Goal: Task Accomplishment & Management: Use online tool/utility

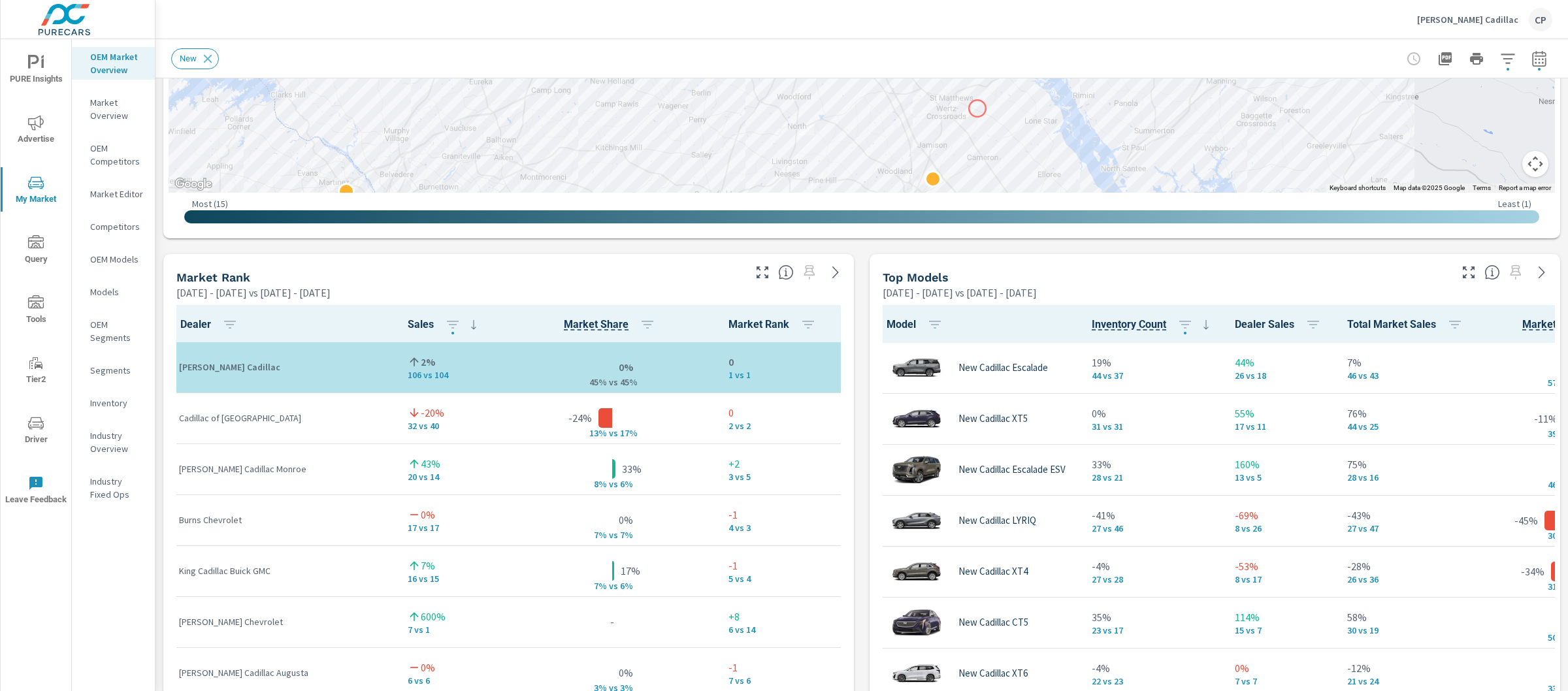
scroll to position [680, 0]
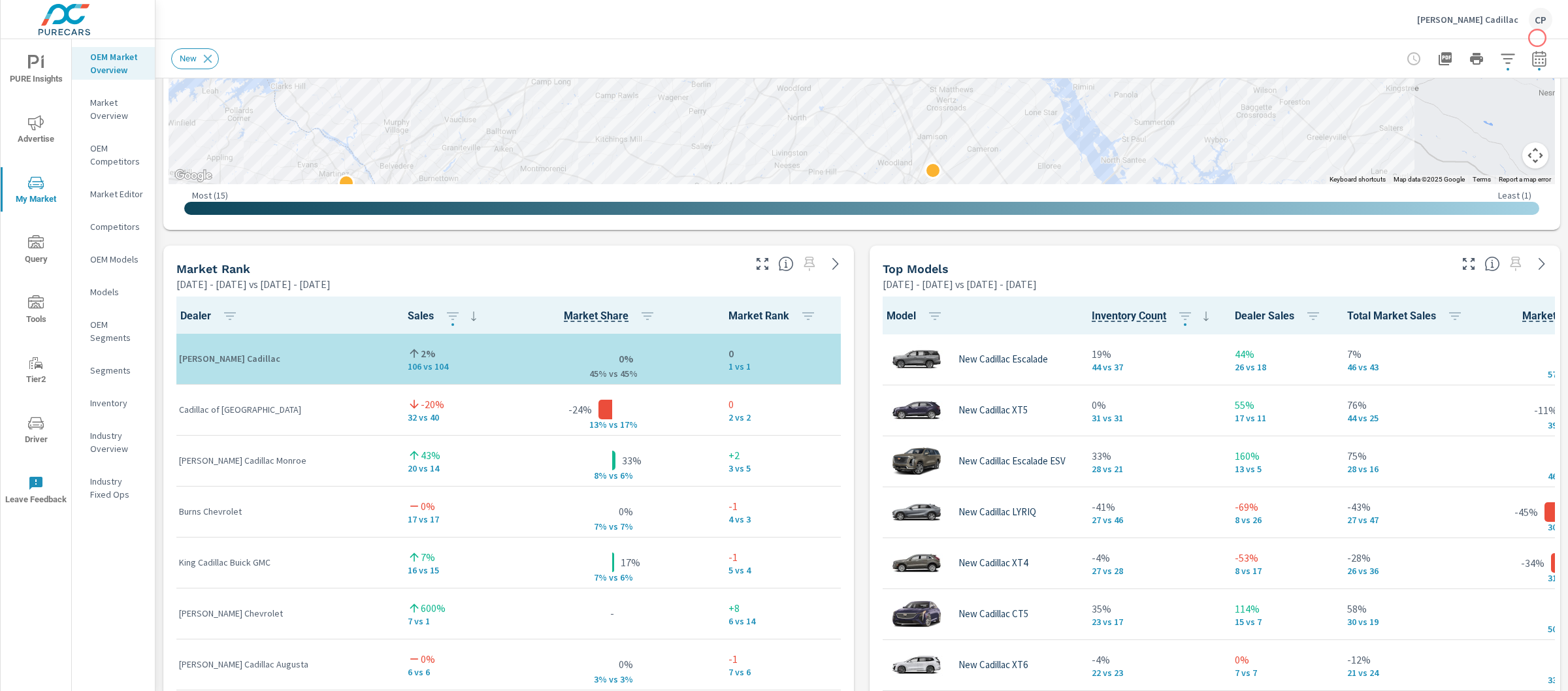
click at [1532, 57] on icon "button" at bounding box center [1540, 59] width 16 height 16
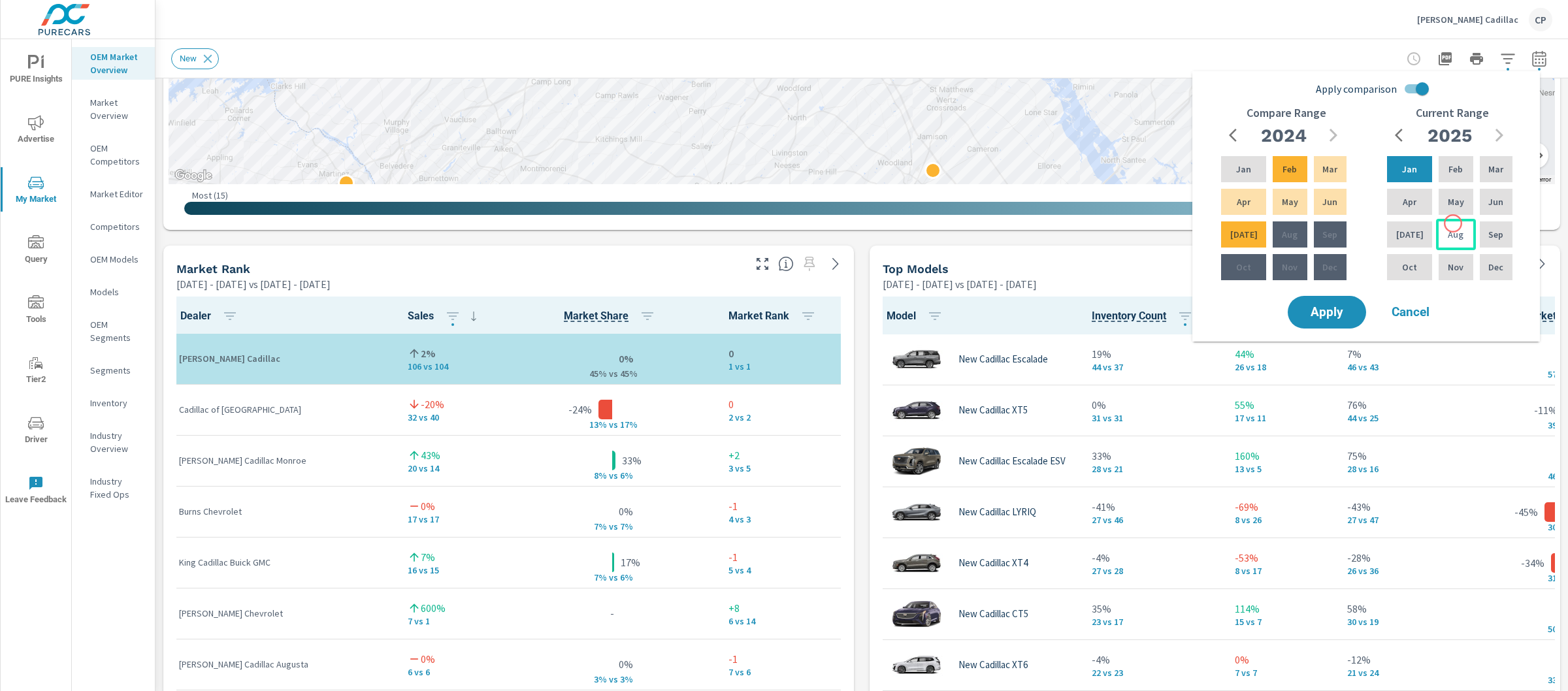
click at [1452, 224] on div "Aug" at bounding box center [1455, 234] width 39 height 31
click at [1387, 170] on div "Jan" at bounding box center [1410, 169] width 50 height 31
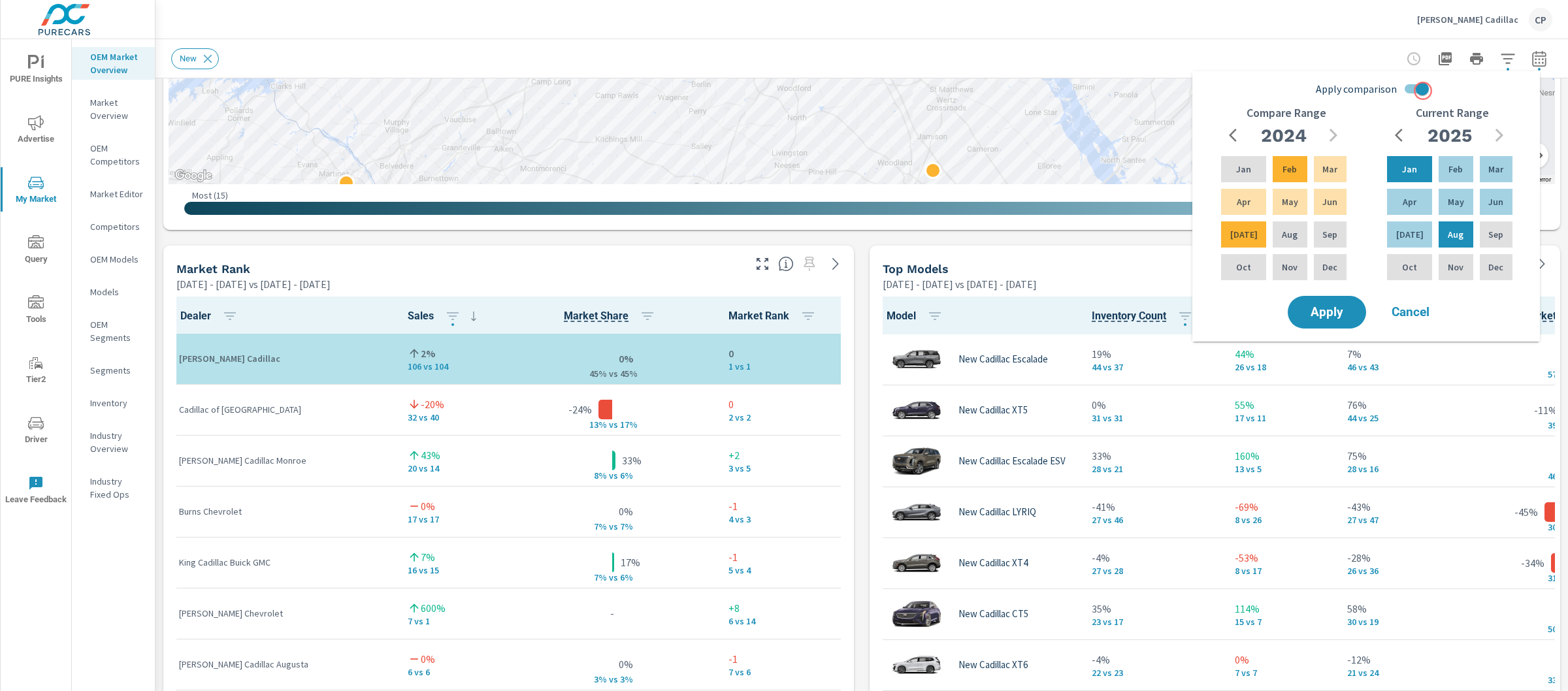
click at [1422, 91] on input "Apply comparison" at bounding box center [1422, 89] width 75 height 25
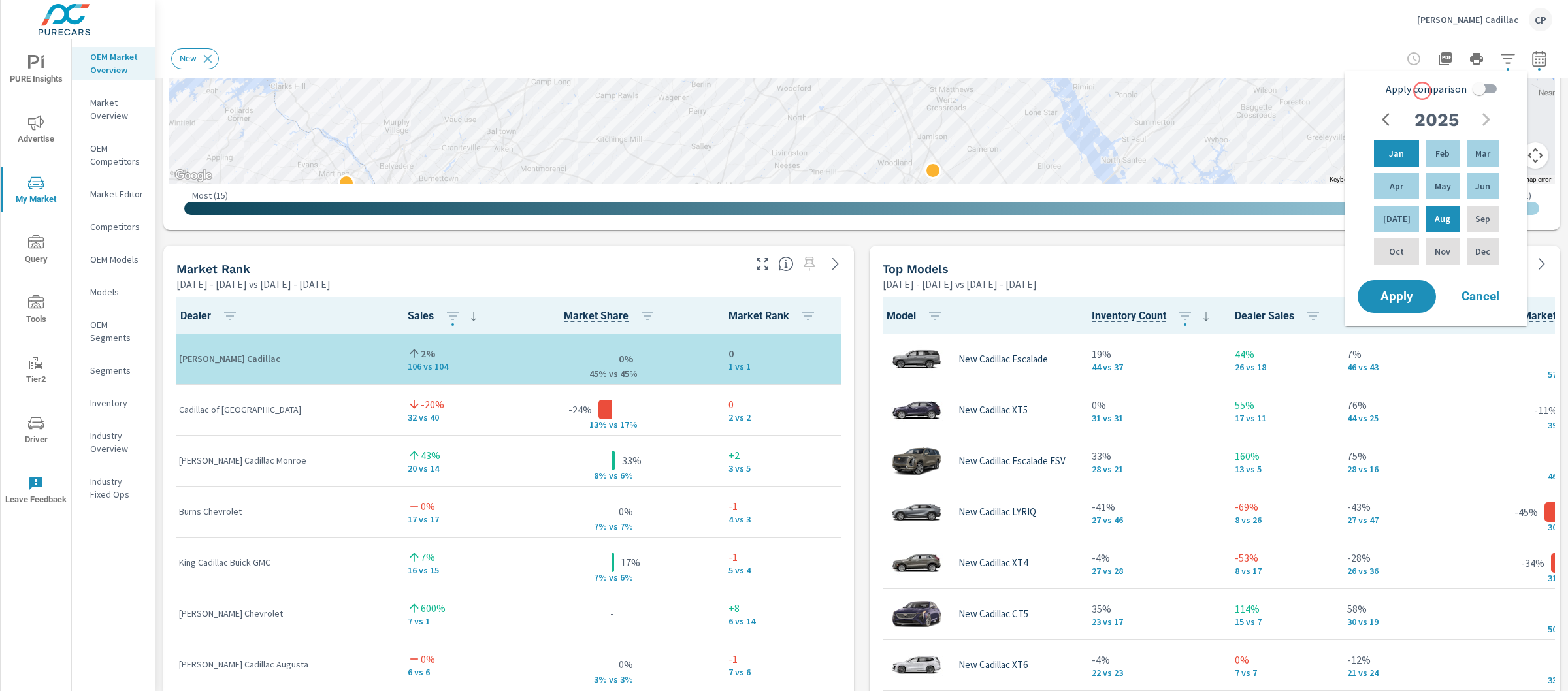
click at [1422, 91] on span "Apply comparison" at bounding box center [1426, 88] width 81 height 16
click at [1442, 91] on input "Apply comparison" at bounding box center [1479, 89] width 75 height 25
checkbox input "true"
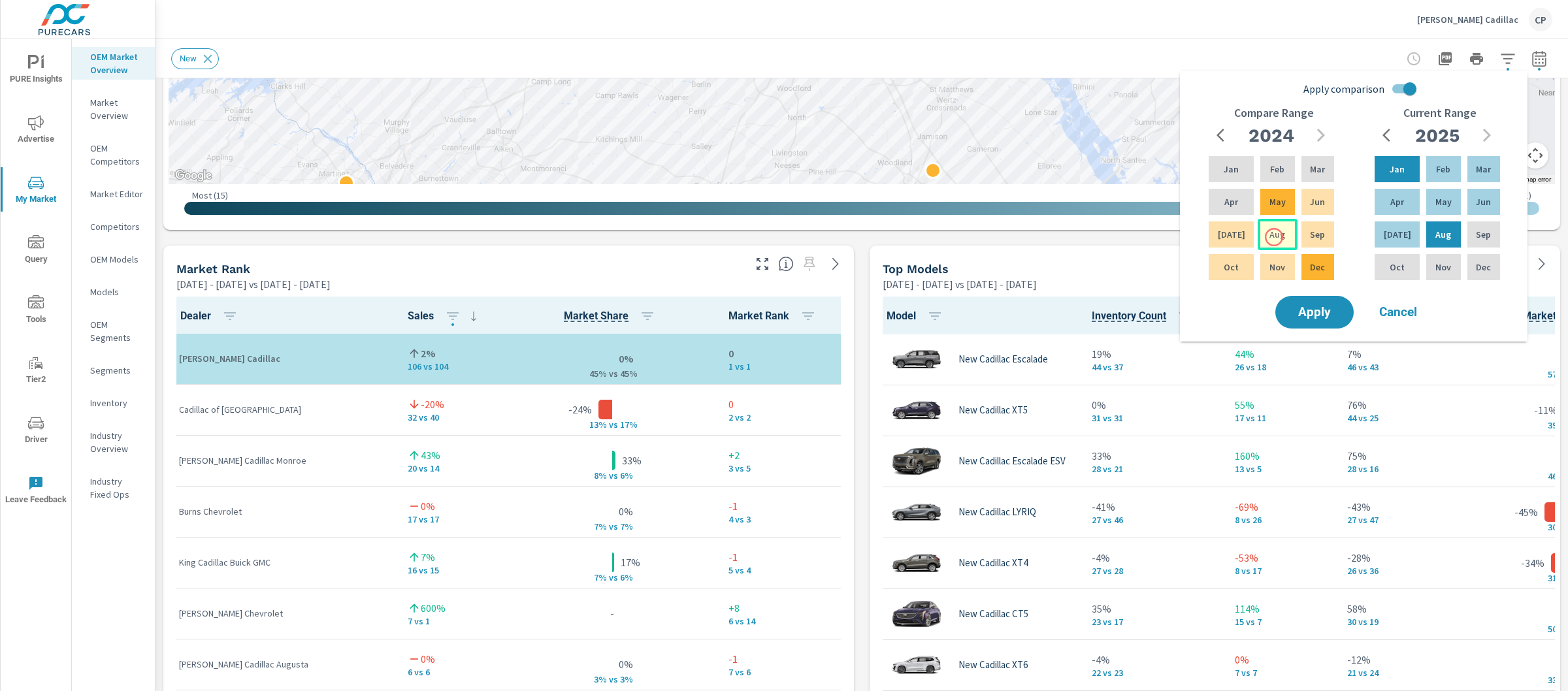
click at [1274, 237] on p "Aug" at bounding box center [1277, 235] width 16 height 13
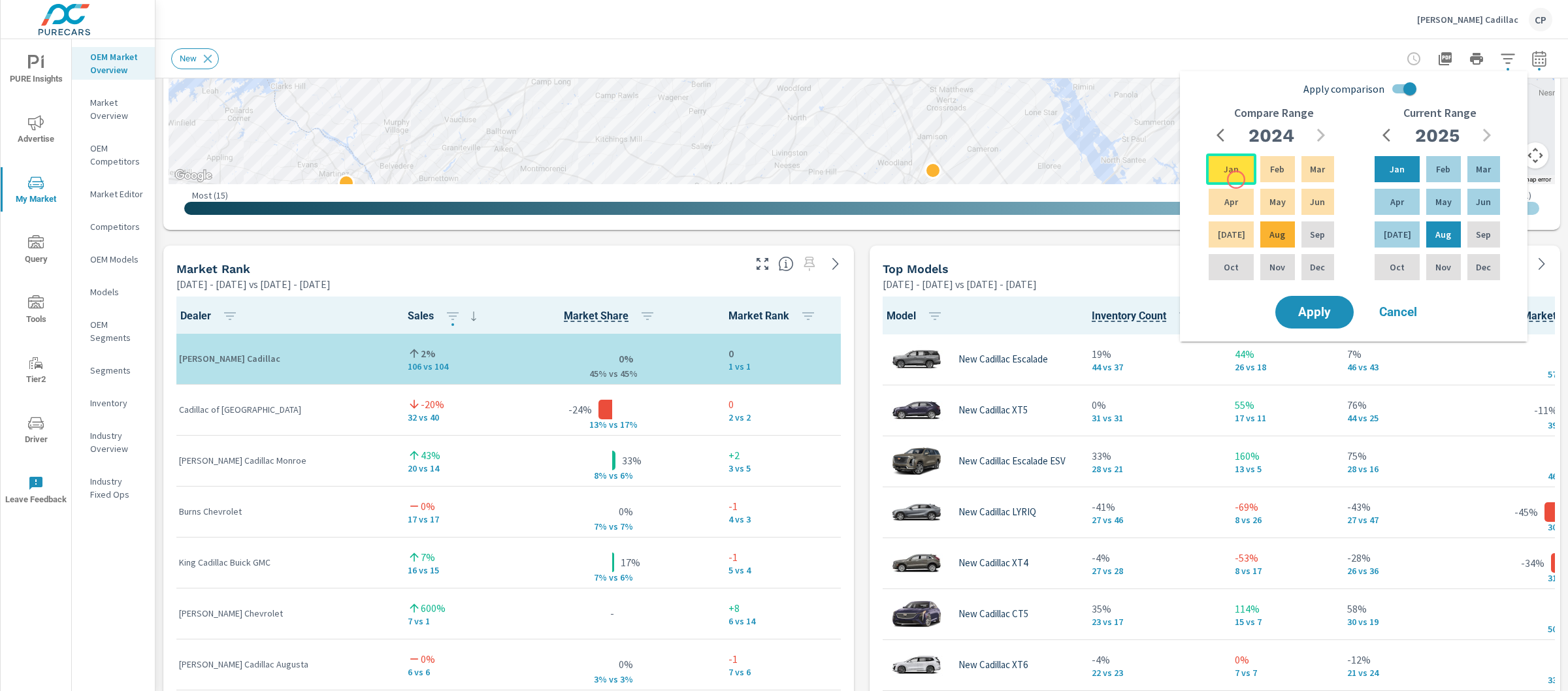
click at [1235, 177] on div "Jan" at bounding box center [1231, 169] width 50 height 31
click at [1328, 312] on span "Apply" at bounding box center [1315, 312] width 54 height 12
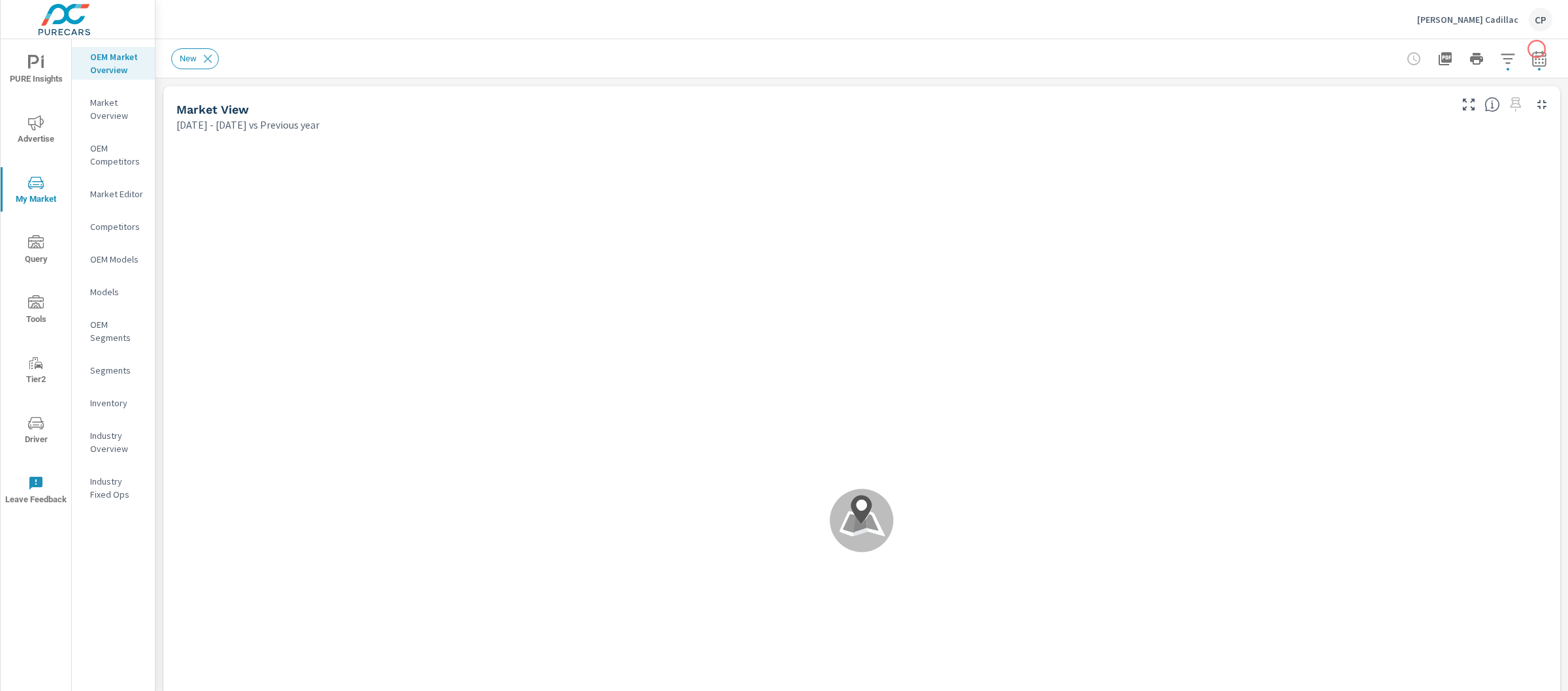
click at [1526, 49] on button "button" at bounding box center [1540, 59] width 27 height 27
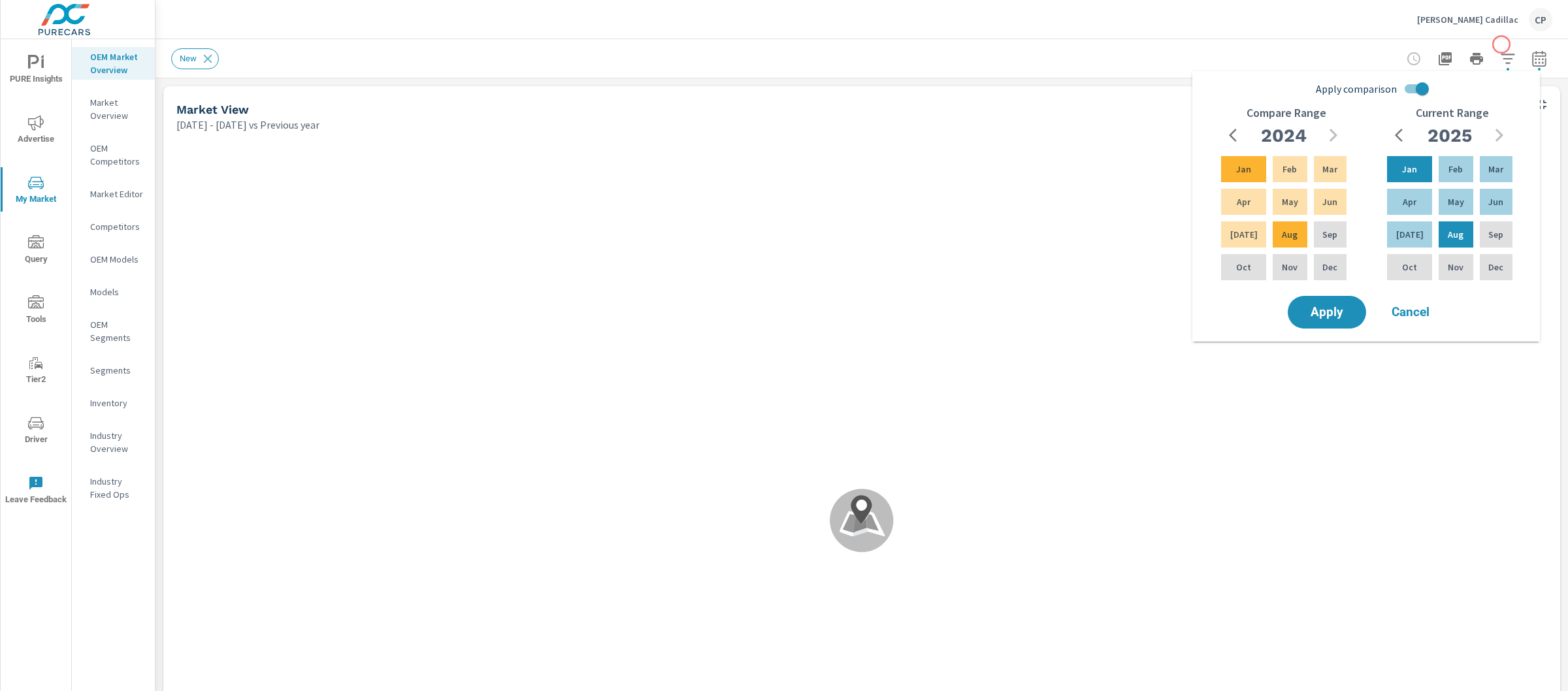
click at [1498, 48] on button "button" at bounding box center [1508, 59] width 27 height 27
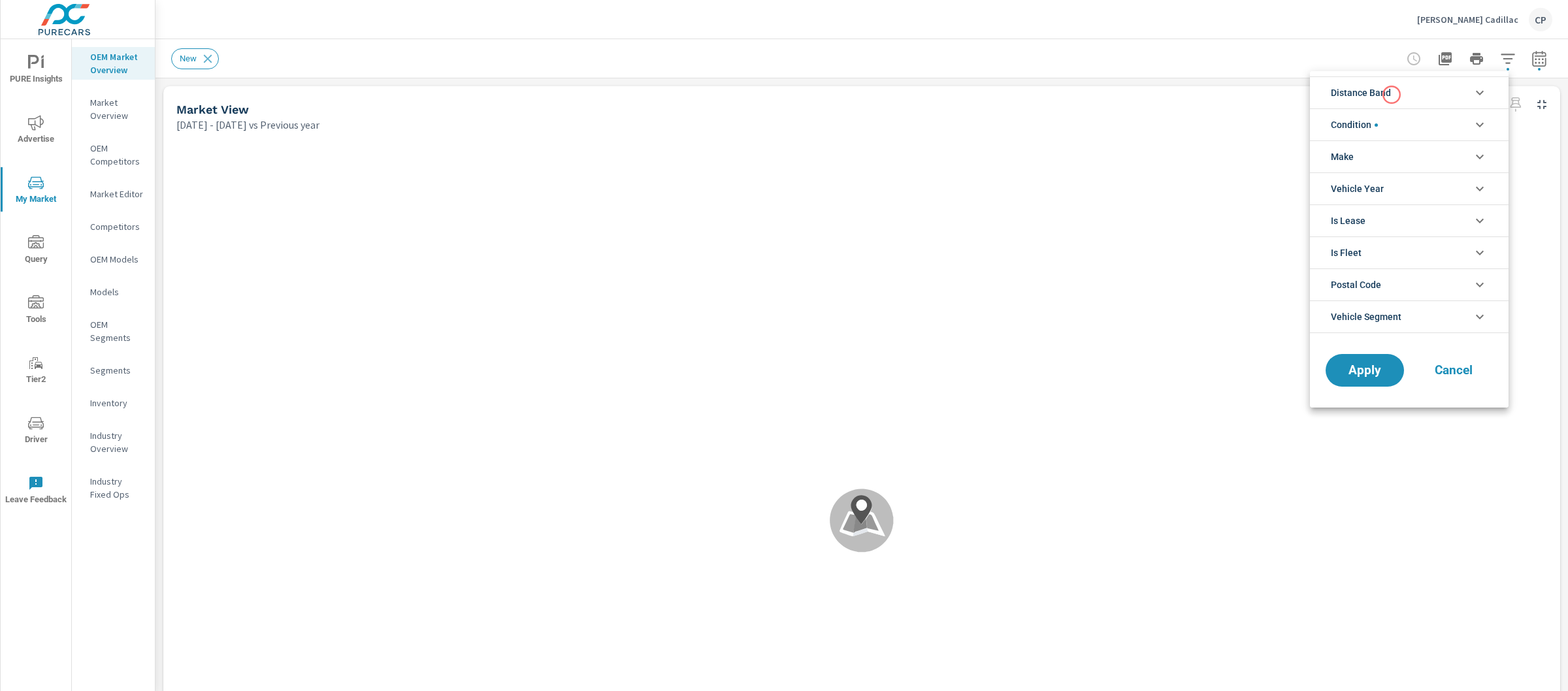
click at [1391, 95] on span "Distance Band" at bounding box center [1360, 92] width 60 height 31
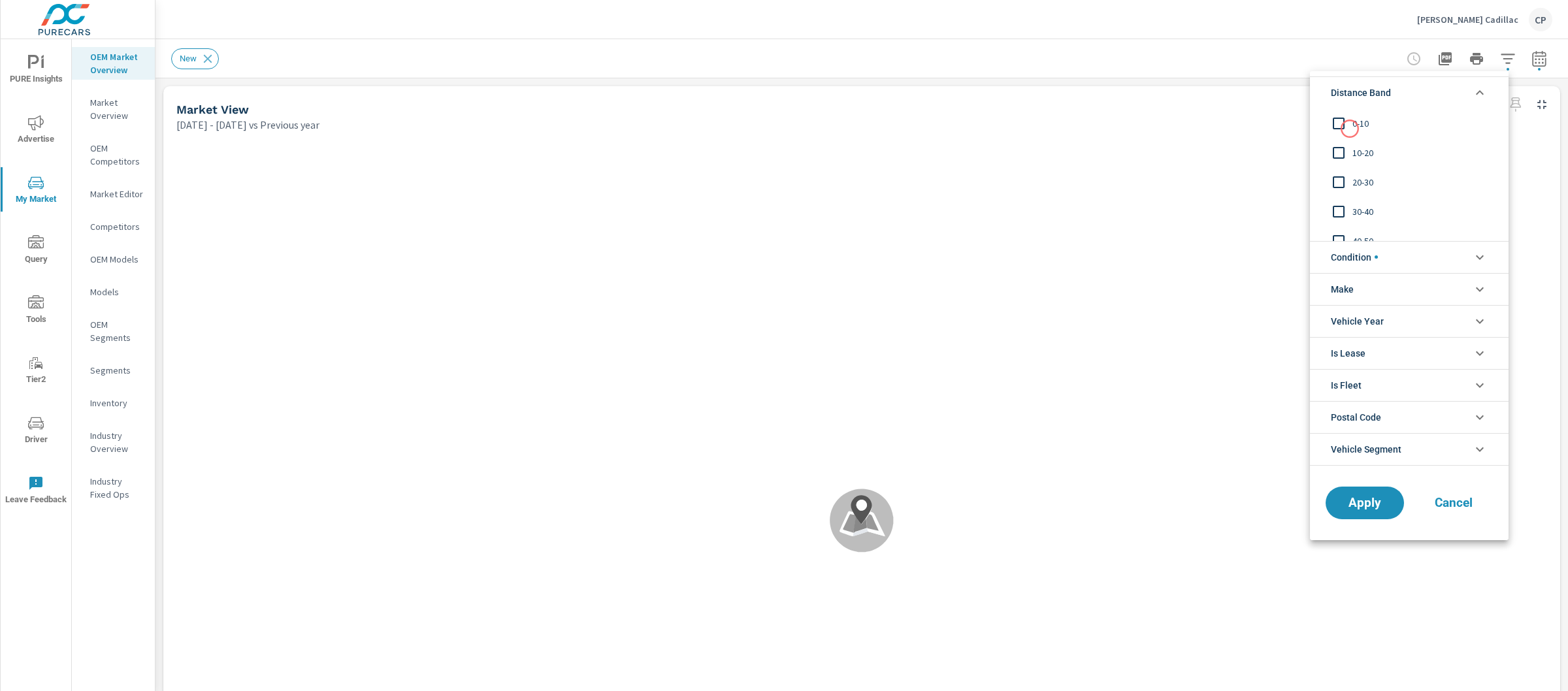
click at [1349, 129] on input "filter options" at bounding box center [1339, 123] width 27 height 27
click at [1342, 151] on input "filter options" at bounding box center [1339, 153] width 27 height 27
click at [1342, 510] on button "Apply" at bounding box center [1364, 503] width 81 height 34
